Goal: Check status: Check status

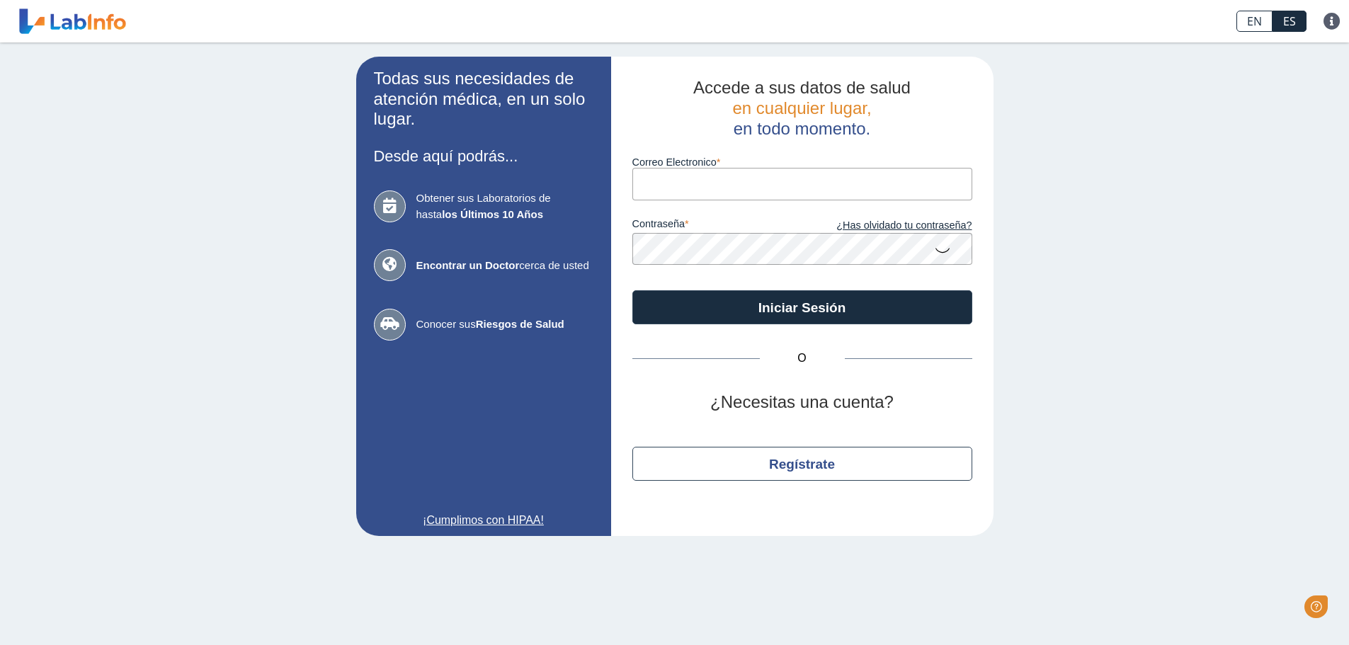
click at [838, 190] on input "Correo Electronico" at bounding box center [802, 184] width 340 height 32
type input "sancheza544@gmail.com"
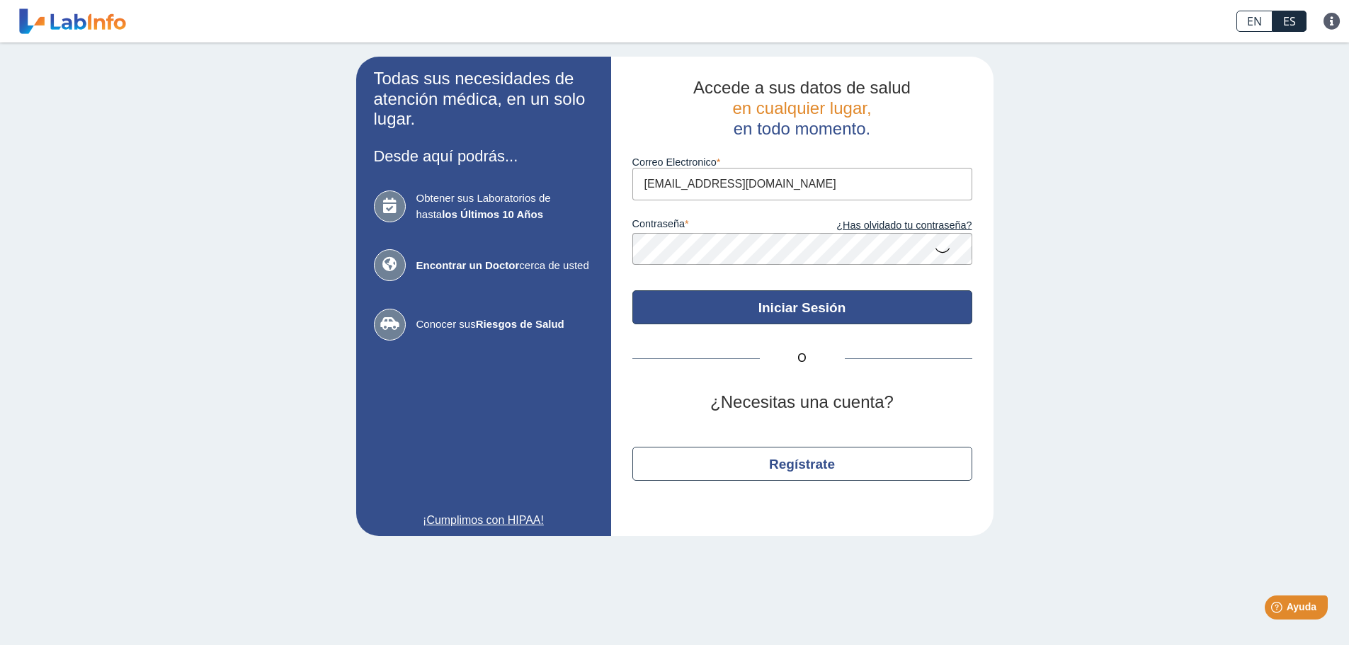
click at [814, 307] on button "Iniciar Sesión" at bounding box center [802, 307] width 340 height 34
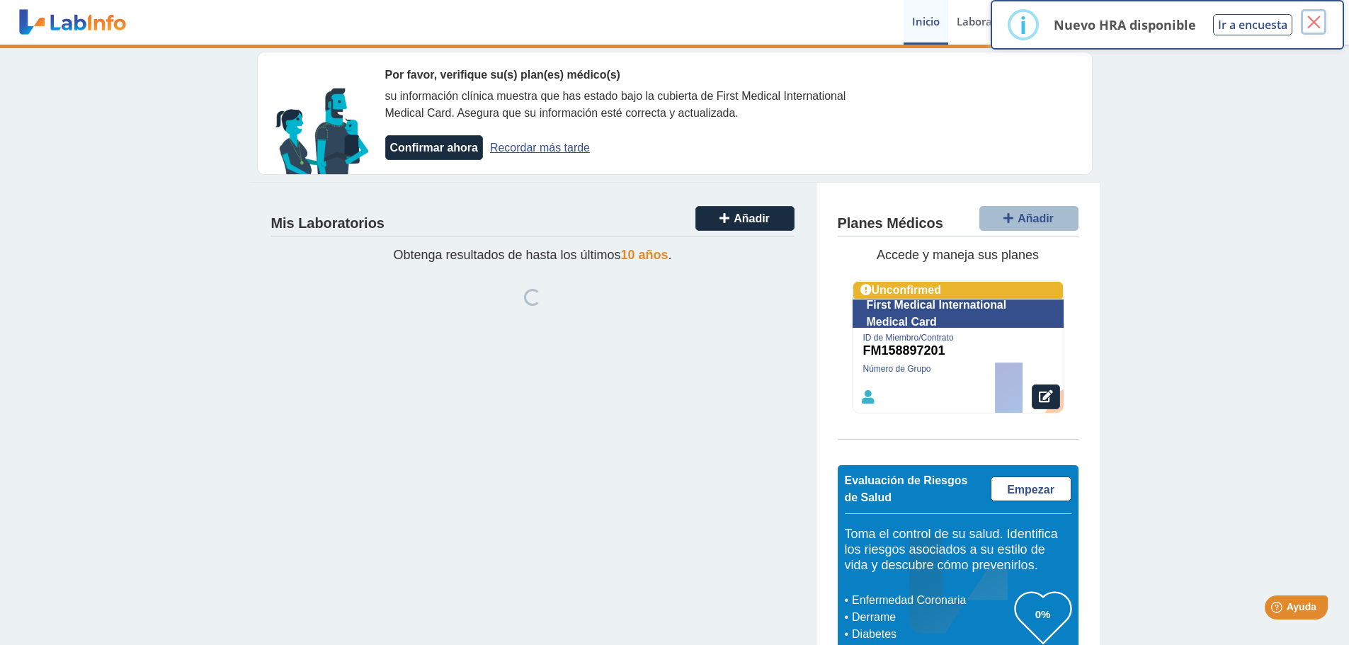
click at [1318, 23] on button "×" at bounding box center [1313, 21] width 25 height 25
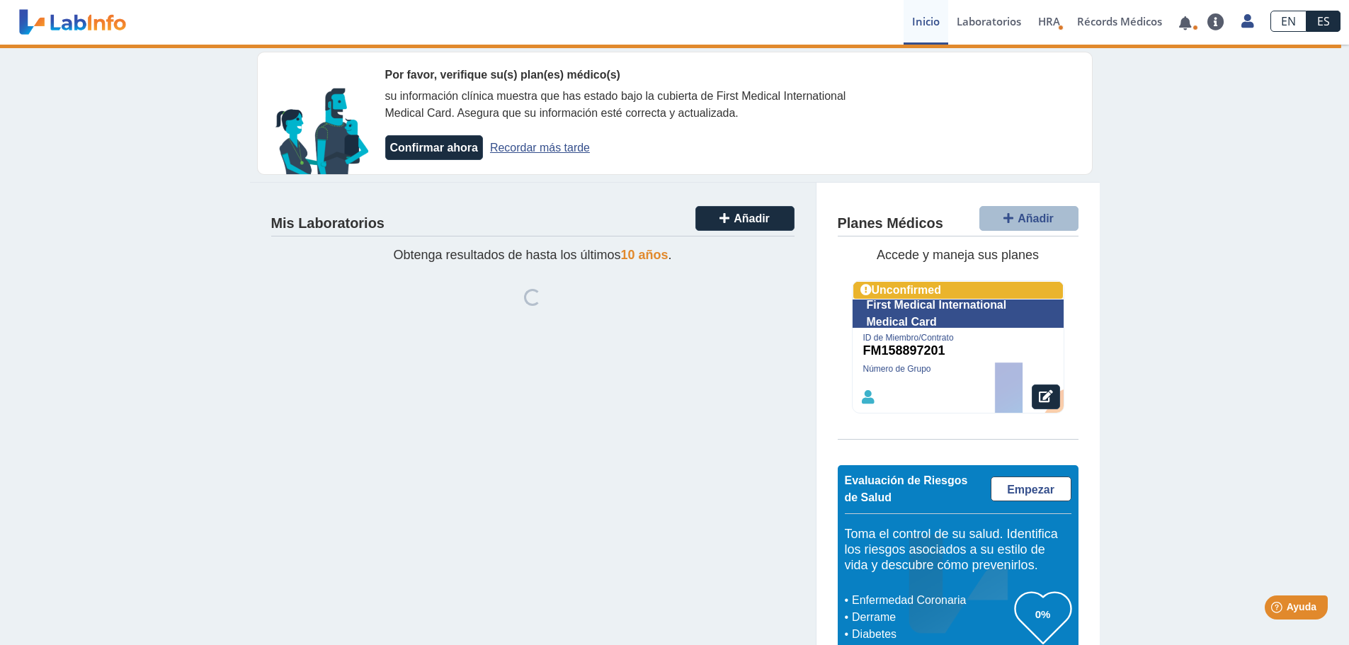
click at [537, 147] on link "Recordar más tarde" at bounding box center [540, 148] width 100 height 12
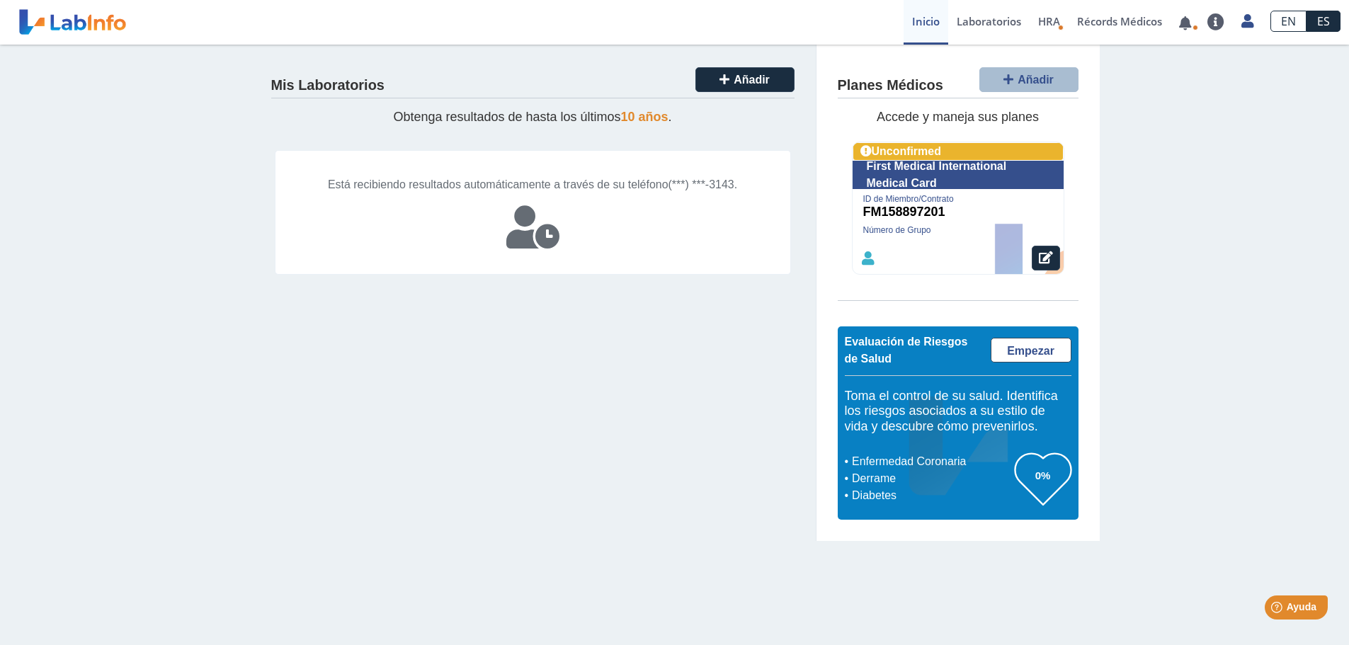
click at [1155, 265] on div "Mis Laboratorios Añadir Obtenga resultados de hasta los últimos 10 años . Está …" at bounding box center [674, 293] width 1349 height 496
click at [989, 28] on link "Laboratorios" at bounding box center [988, 22] width 81 height 45
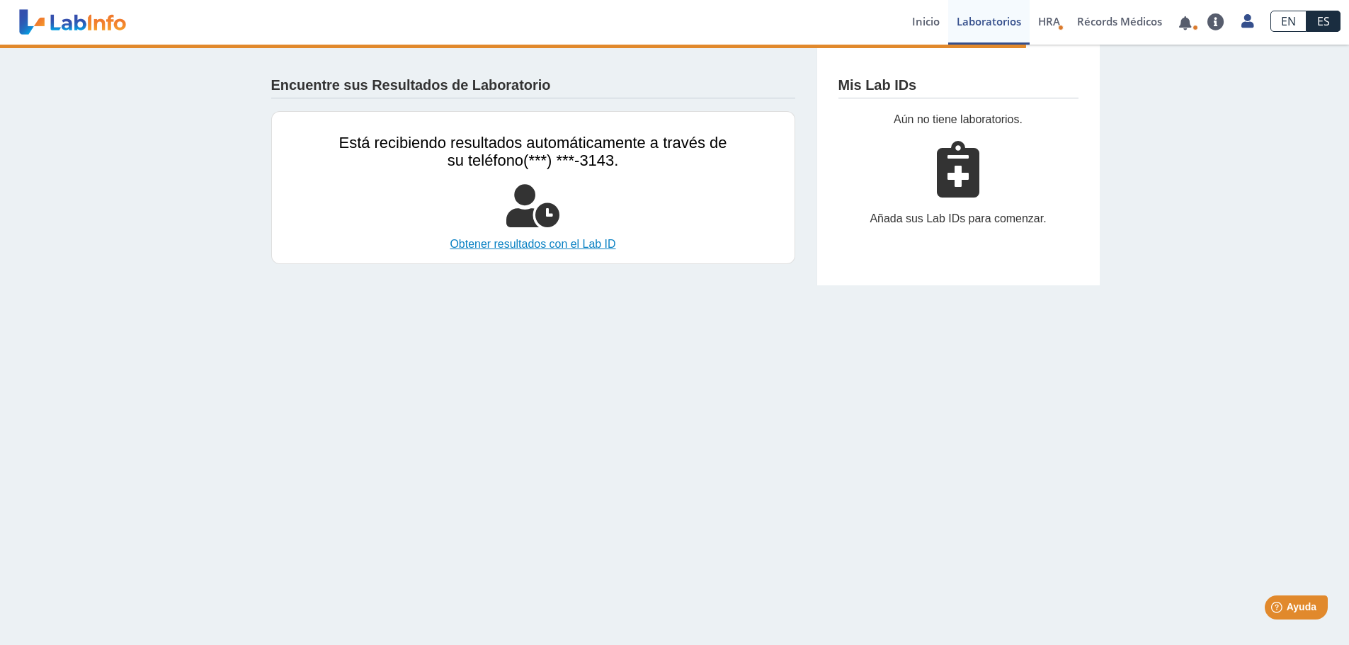
click at [567, 244] on link "Obtener resultados con el Lab ID" at bounding box center [533, 244] width 388 height 17
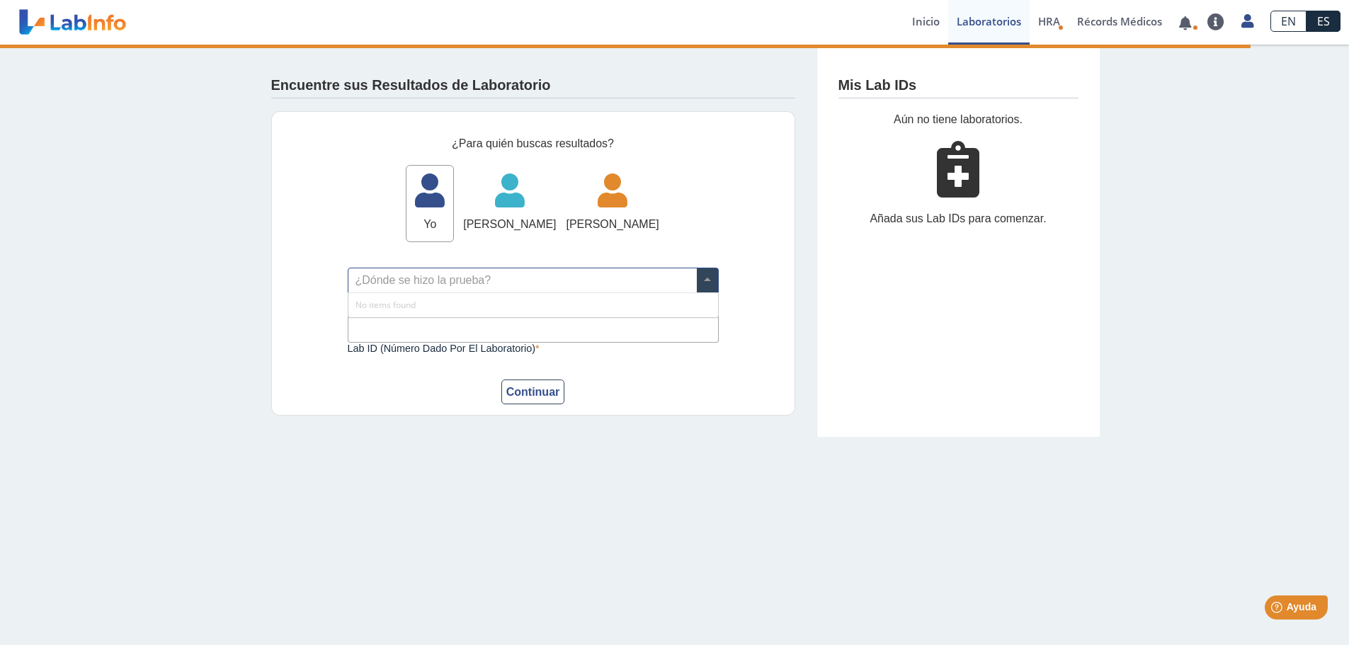
click at [704, 281] on span at bounding box center [707, 280] width 21 height 24
drag, startPoint x: 623, startPoint y: 264, endPoint x: 611, endPoint y: 292, distance: 30.8
click at [614, 285] on form "¿Para quién buscas resultados? Yo Yo Waylizmar Rivera Sanchez Waylizmar Rivera …" at bounding box center [533, 270] width 371 height 270
click at [608, 283] on input "text" at bounding box center [533, 280] width 370 height 24
type input "pavia ck="
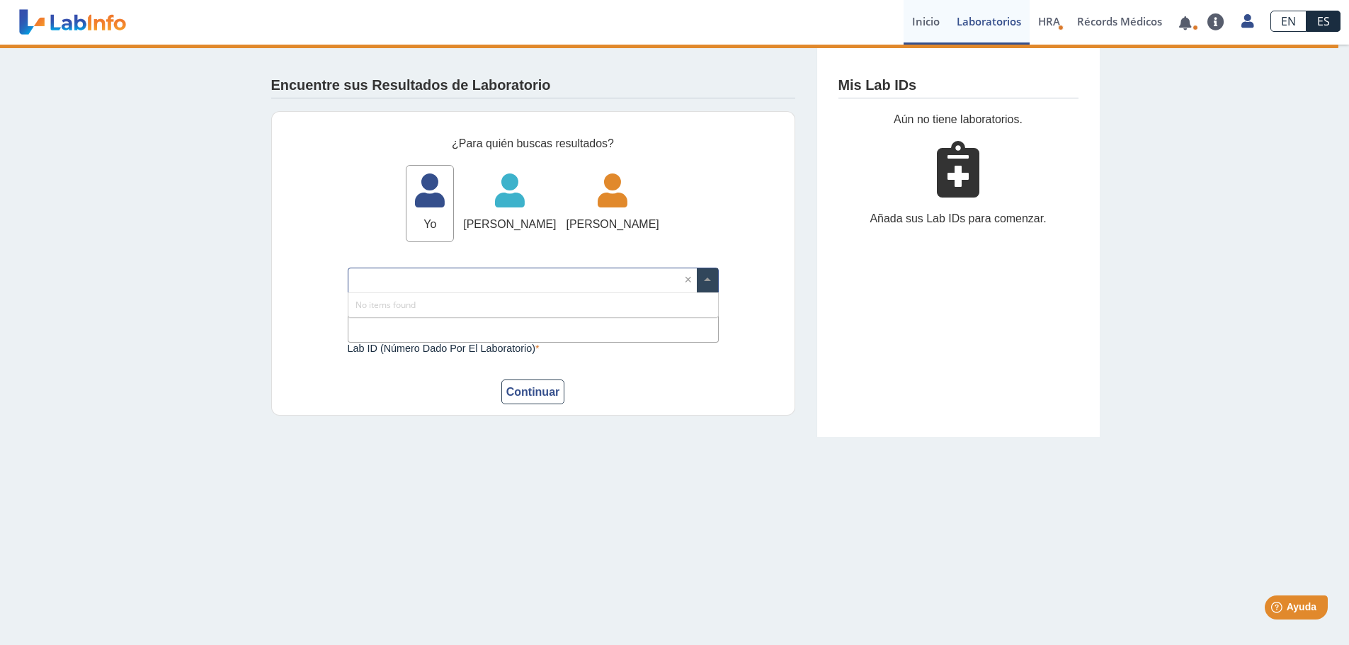
click at [913, 28] on link "Inicio" at bounding box center [925, 22] width 45 height 45
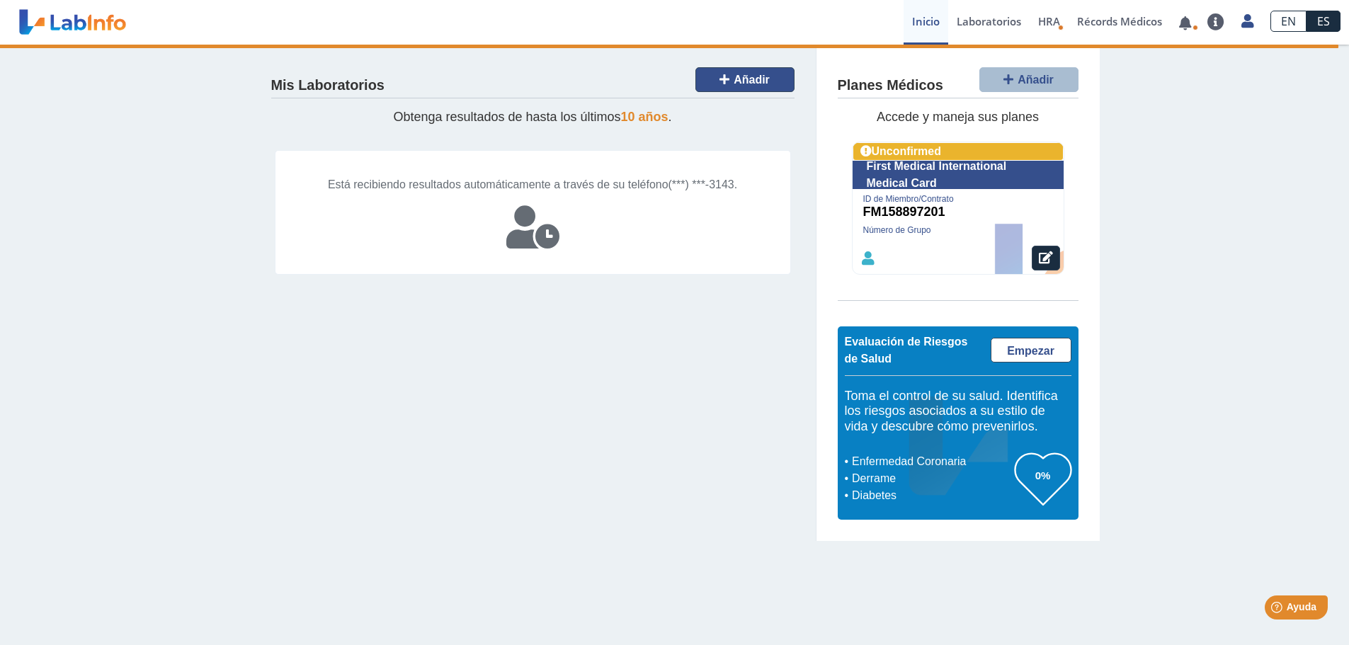
click at [730, 81] on button "Añadir" at bounding box center [744, 79] width 99 height 25
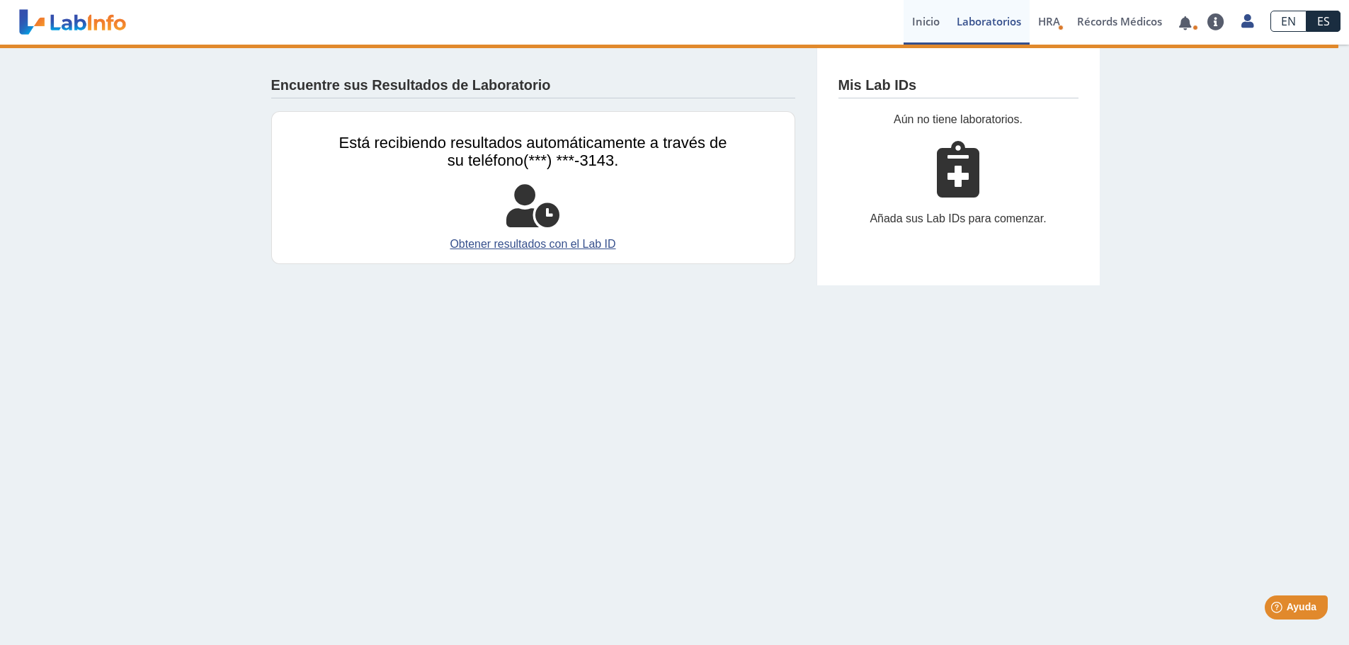
click at [933, 23] on link "Inicio" at bounding box center [925, 22] width 45 height 45
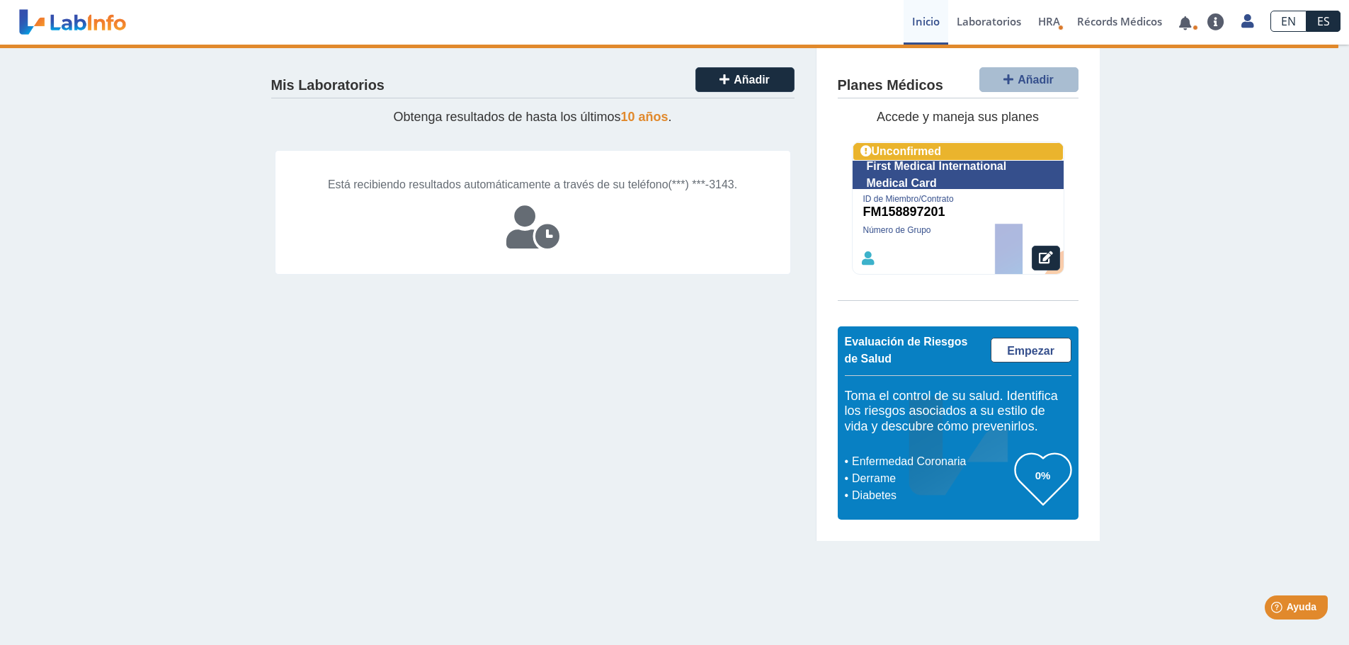
click at [108, 21] on link at bounding box center [72, 21] width 117 height 35
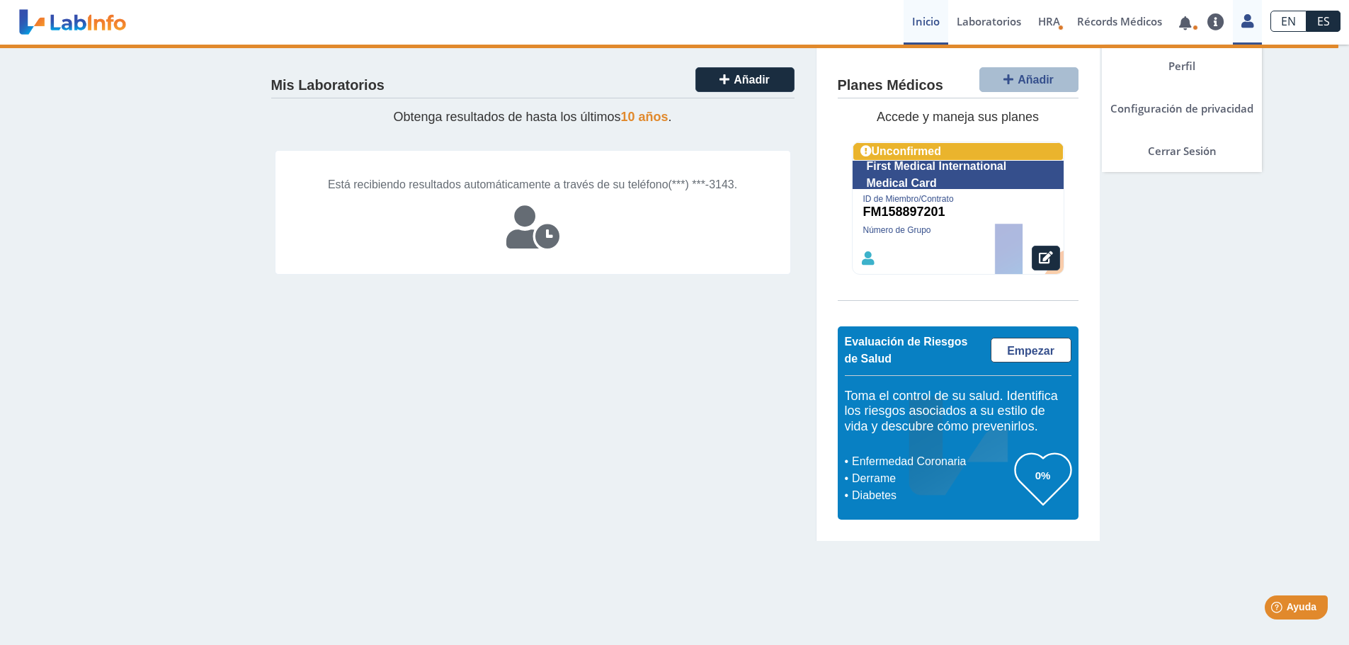
click at [1248, 24] on icon at bounding box center [1247, 21] width 12 height 11
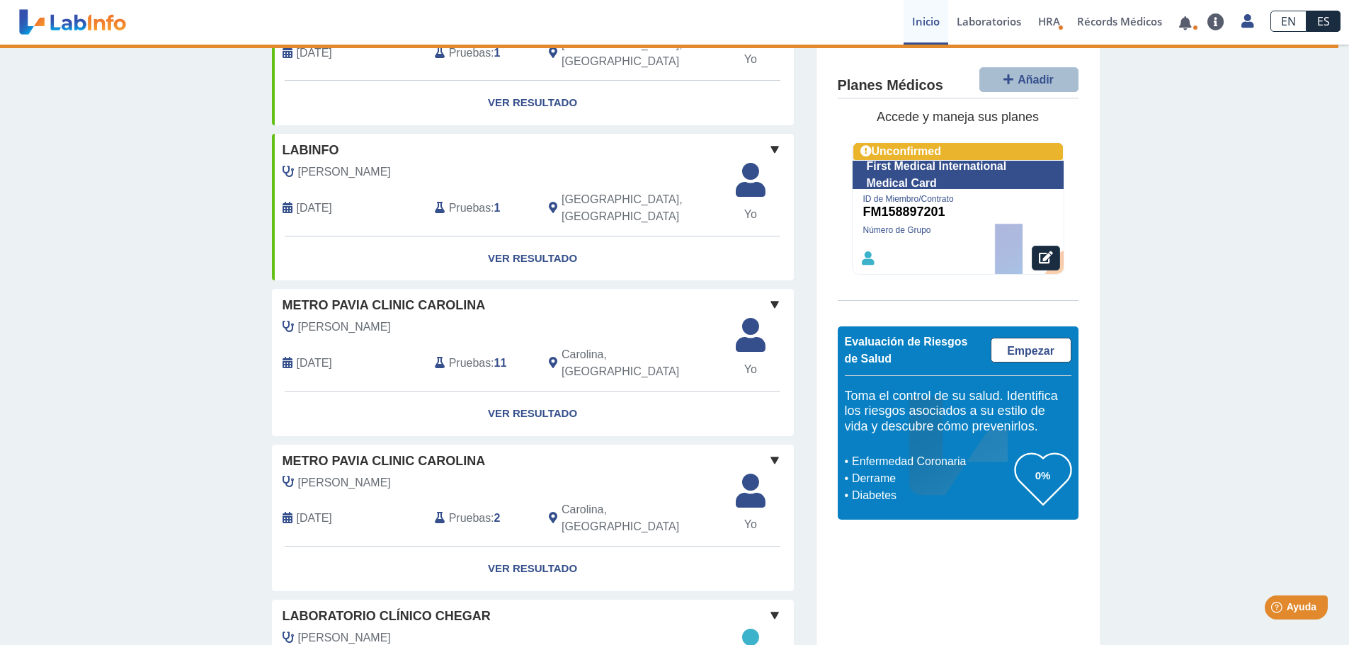
scroll to position [496, 0]
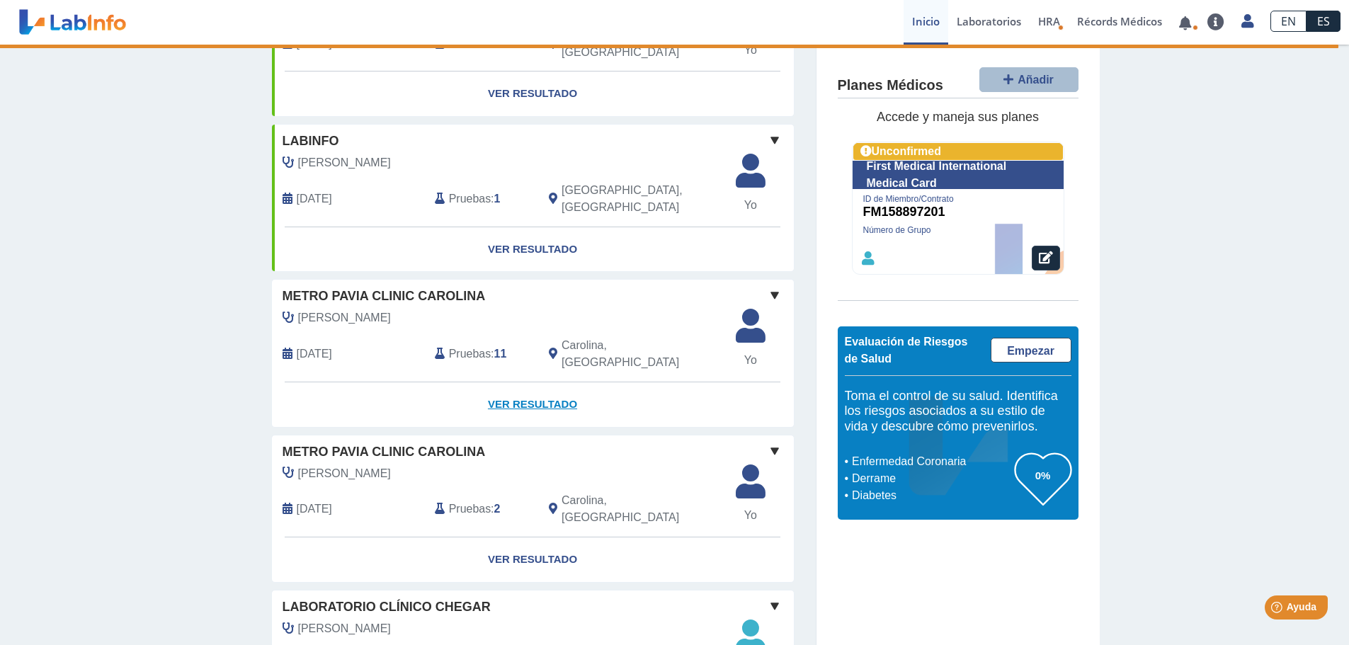
click at [509, 382] on link "Ver Resultado" at bounding box center [533, 404] width 522 height 45
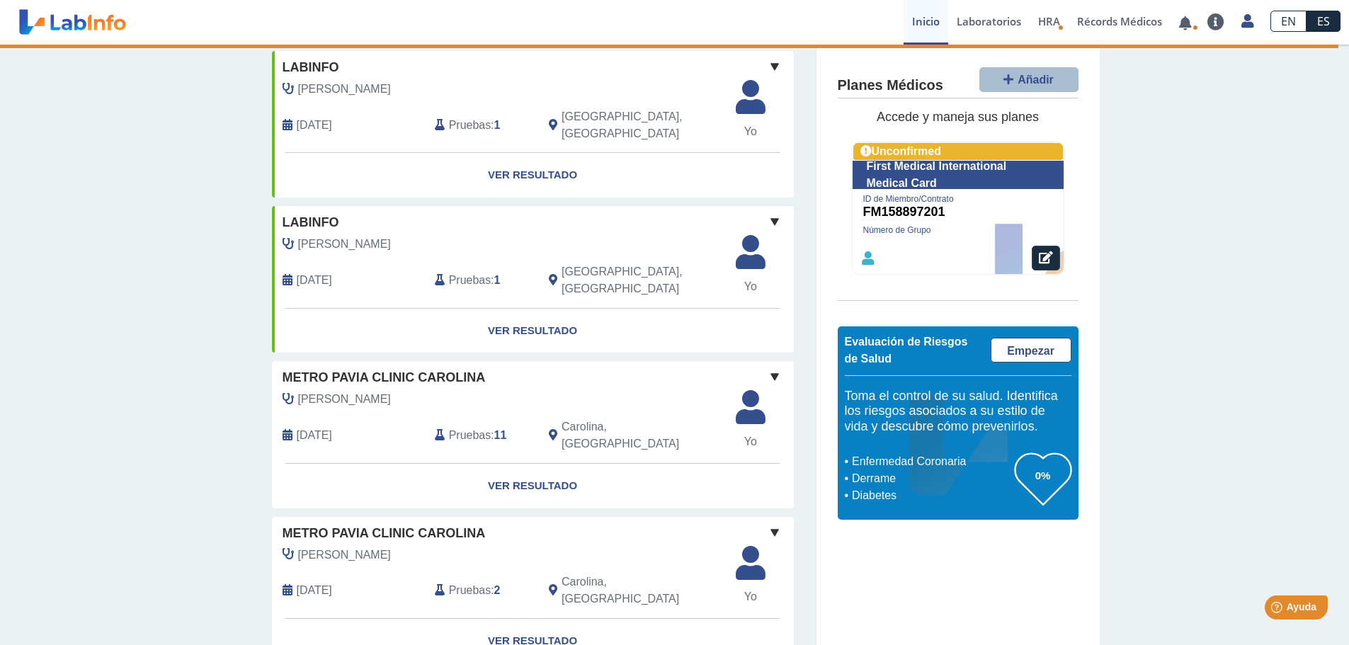
scroll to position [425, 0]
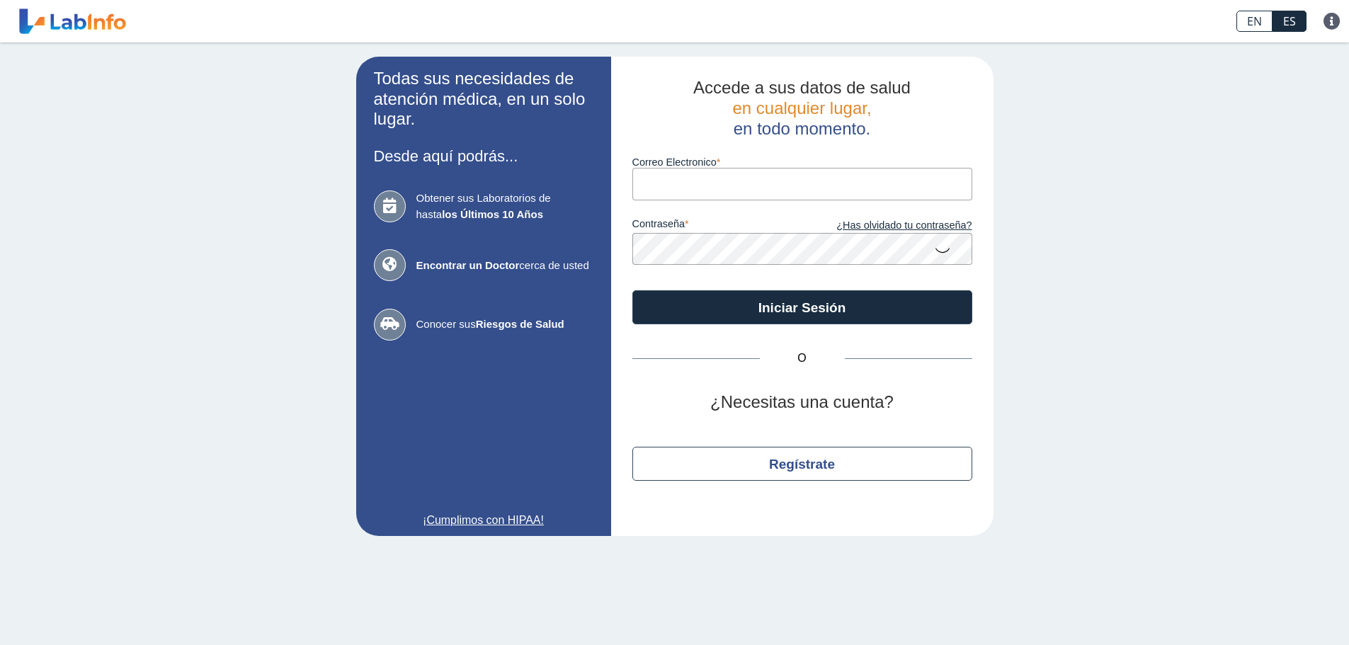
drag, startPoint x: 0, startPoint y: 0, endPoint x: 731, endPoint y: 190, distance: 754.9
click at [731, 190] on input "Correo Electronico" at bounding box center [802, 184] width 340 height 32
type input "[EMAIL_ADDRESS][DOMAIN_NAME]"
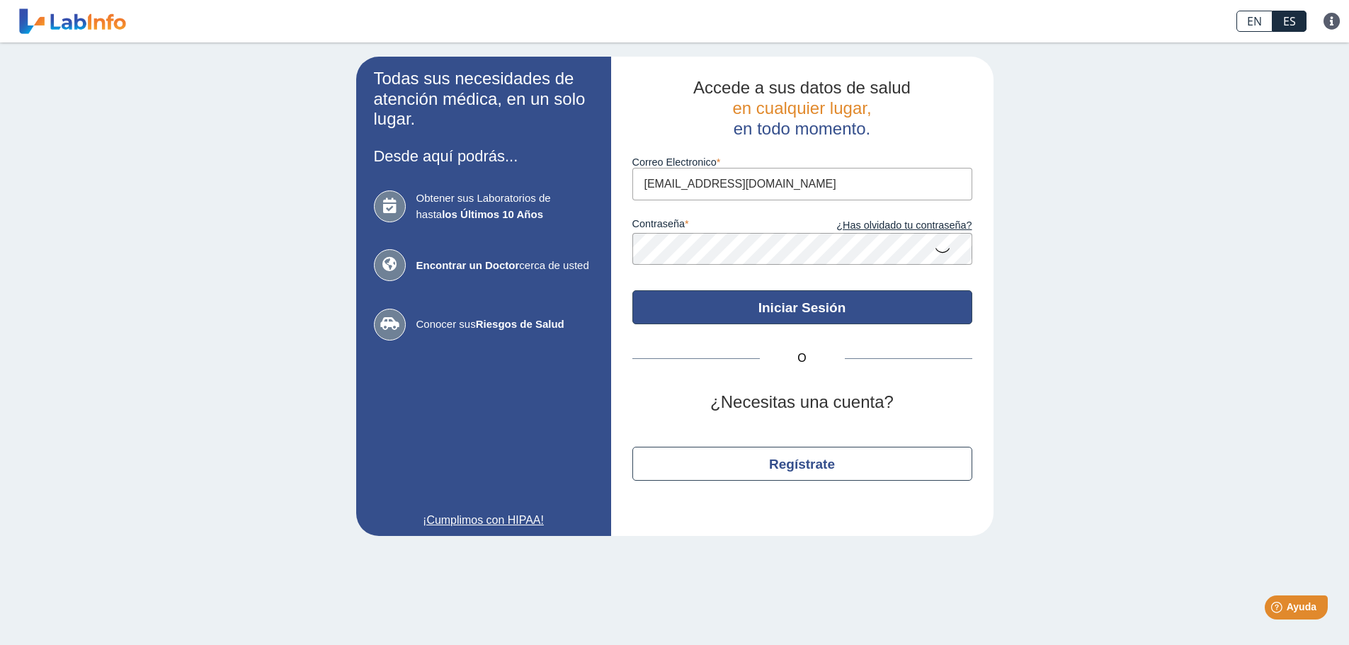
click at [796, 307] on button "Iniciar Sesión" at bounding box center [802, 307] width 340 height 34
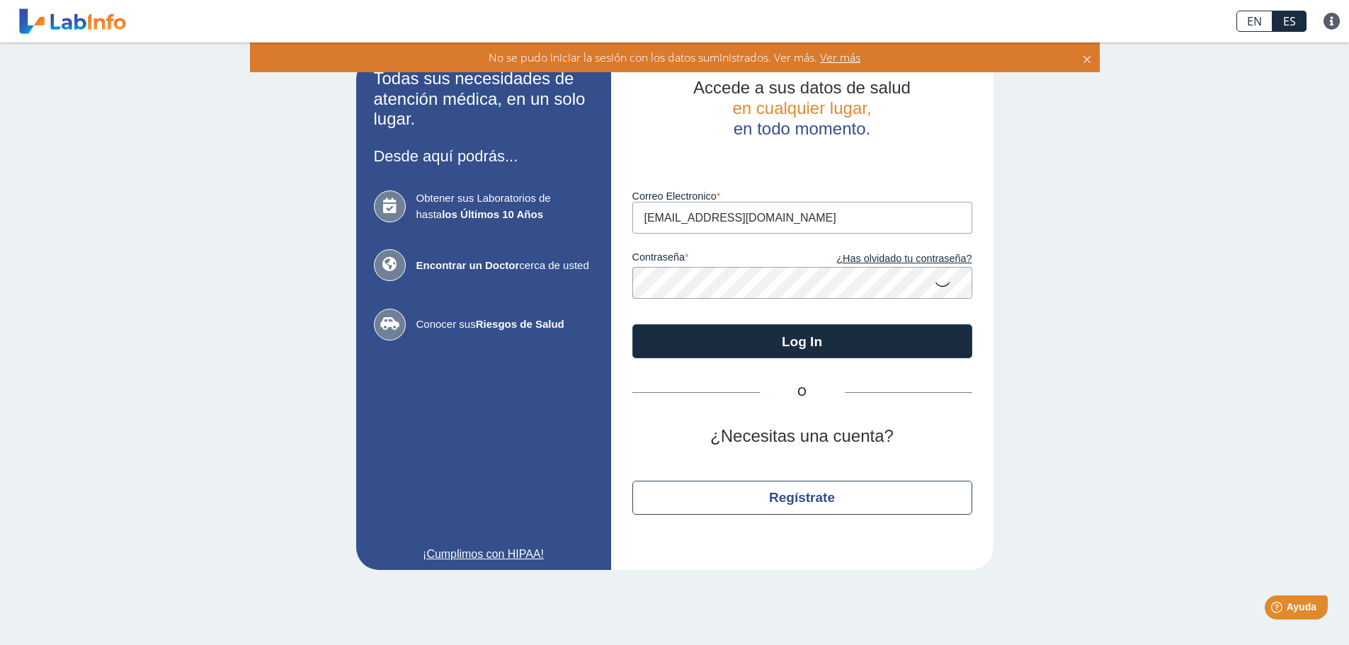
click at [945, 284] on icon at bounding box center [942, 284] width 17 height 28
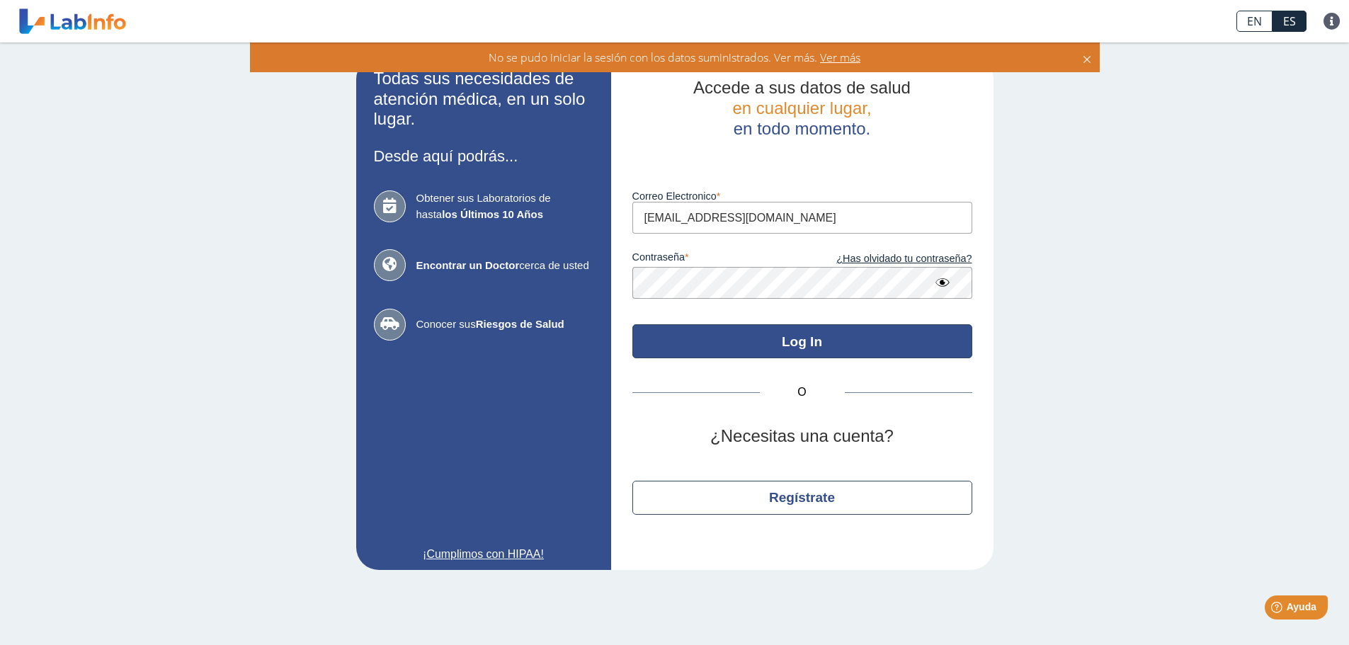
click at [786, 342] on button "Log In" at bounding box center [802, 341] width 340 height 34
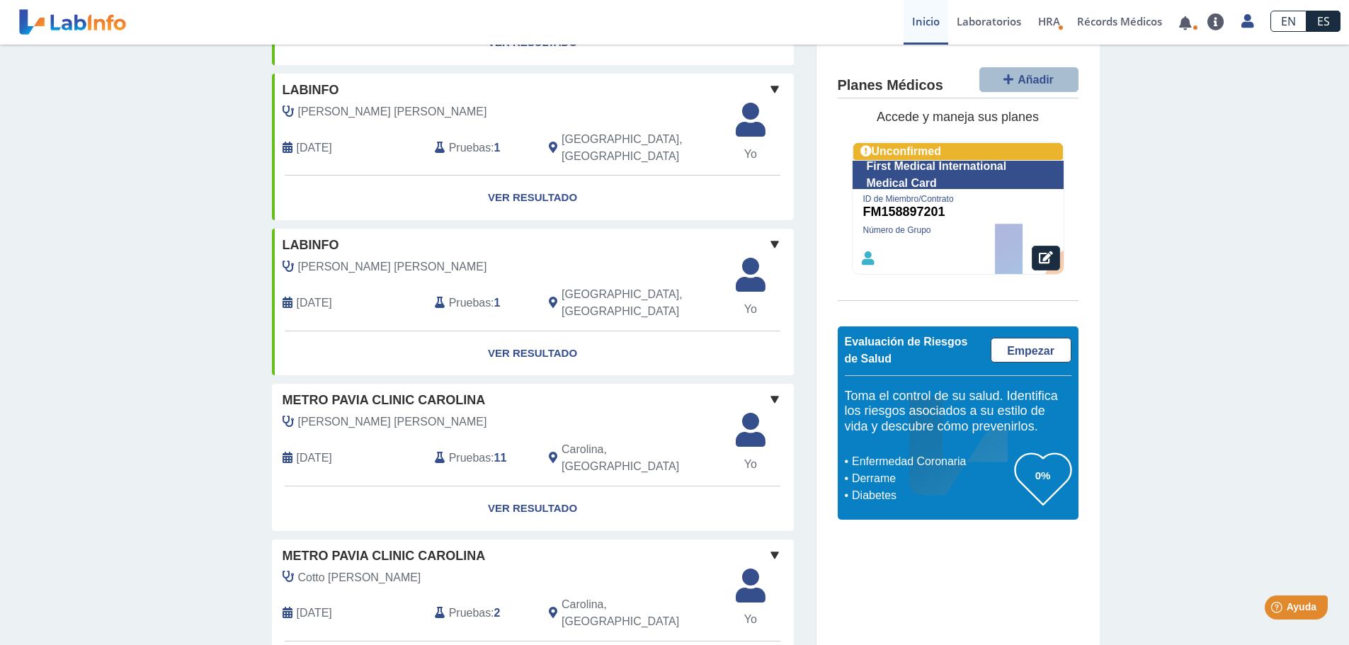
scroll to position [425, 0]
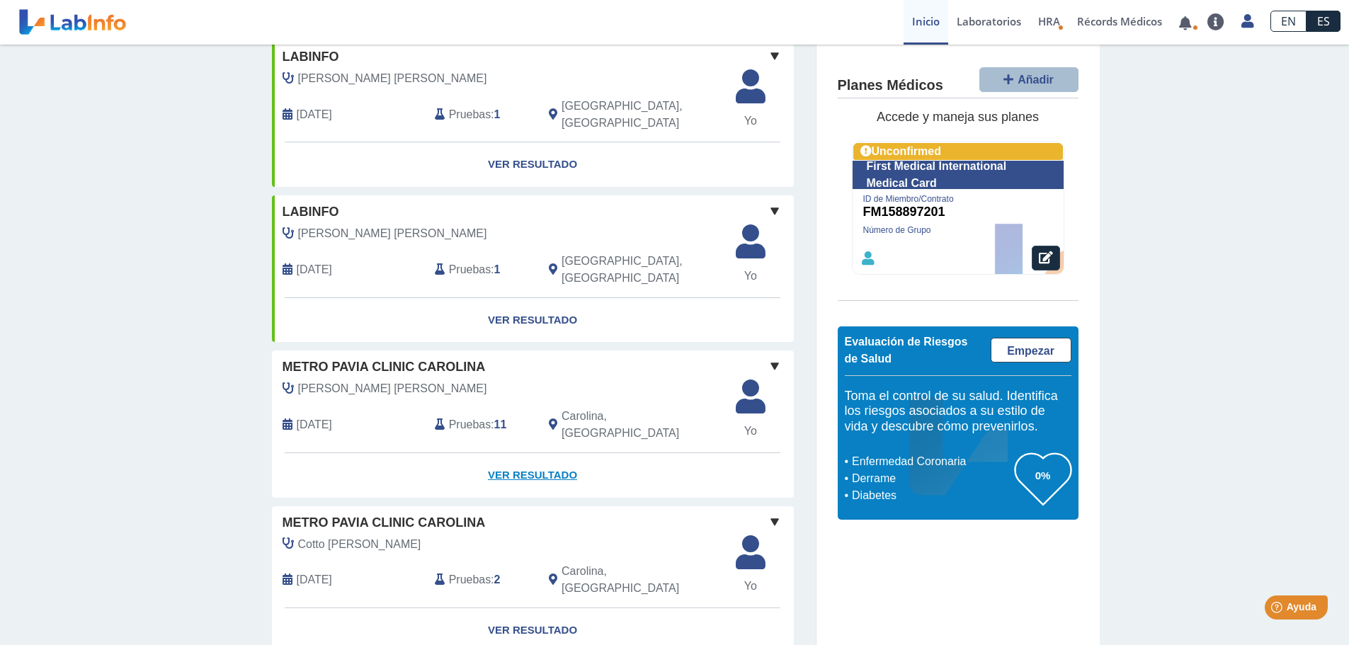
click at [541, 453] on link "Ver Resultado" at bounding box center [533, 475] width 522 height 45
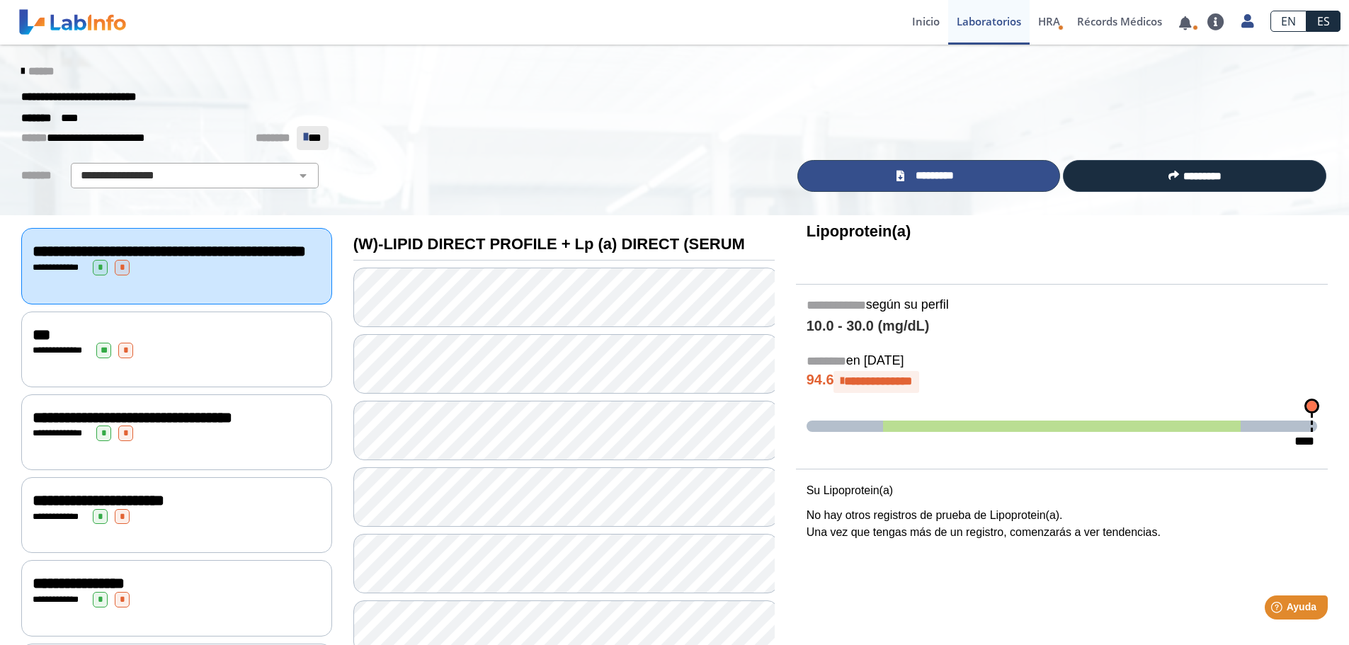
click at [957, 178] on span "*********" at bounding box center [934, 176] width 52 height 16
